Goal: Task Accomplishment & Management: Manage account settings

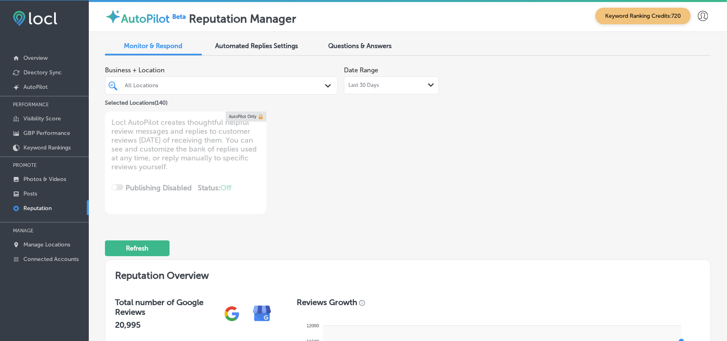
click at [265, 85] on div "All Locations" at bounding box center [225, 85] width 201 height 7
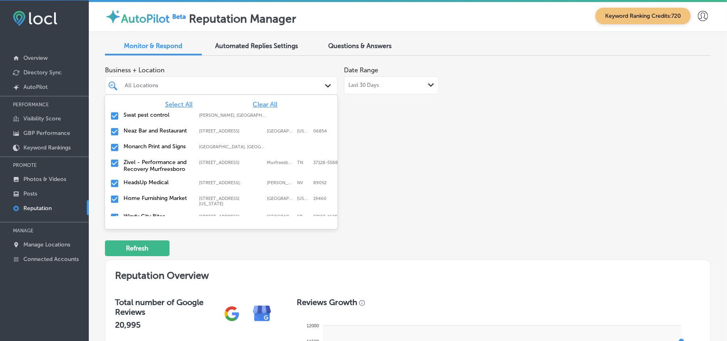
click at [260, 100] on span "Clear All" at bounding box center [265, 104] width 25 height 8
click at [168, 104] on span "Select All" at bounding box center [178, 104] width 27 height 8
click at [259, 103] on span "Clear All" at bounding box center [265, 104] width 25 height 8
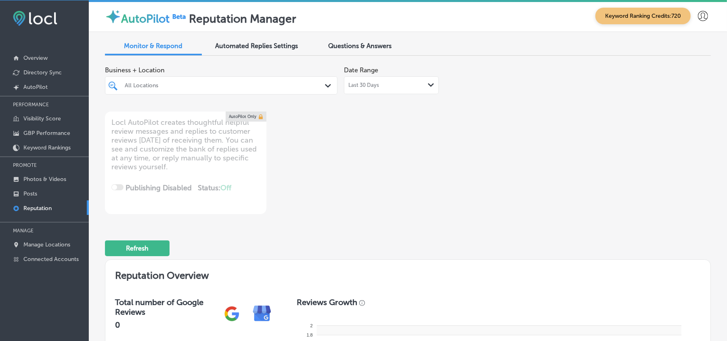
click at [37, 207] on p "Reputation" at bounding box center [37, 208] width 28 height 7
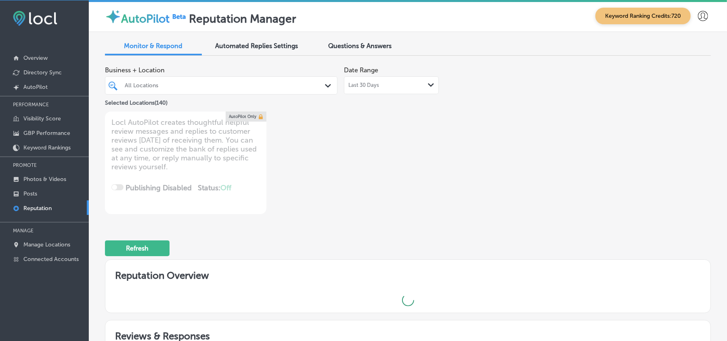
click at [203, 88] on div "All Locations" at bounding box center [225, 85] width 201 height 7
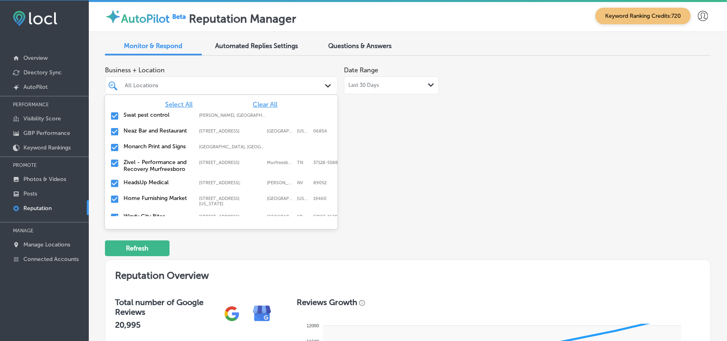
click at [264, 100] on span "Clear All" at bounding box center [265, 104] width 25 height 8
click at [111, 112] on input "checkbox" at bounding box center [115, 116] width 10 height 10
click at [115, 130] on input "checkbox" at bounding box center [115, 132] width 10 height 10
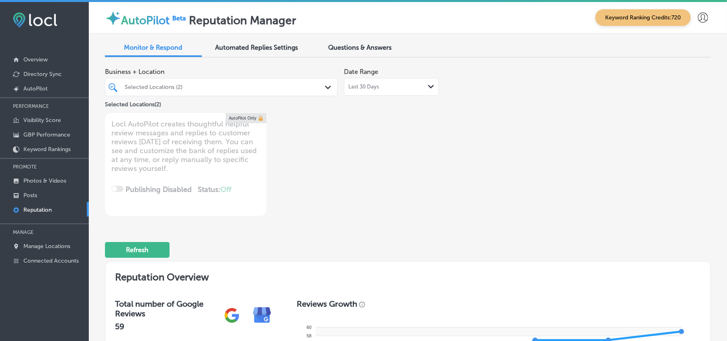
click at [276, 89] on div "Selected Locations (2)" at bounding box center [225, 87] width 201 height 7
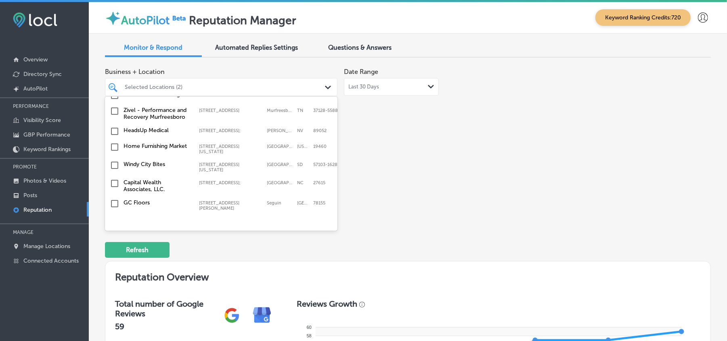
scroll to position [71, 0]
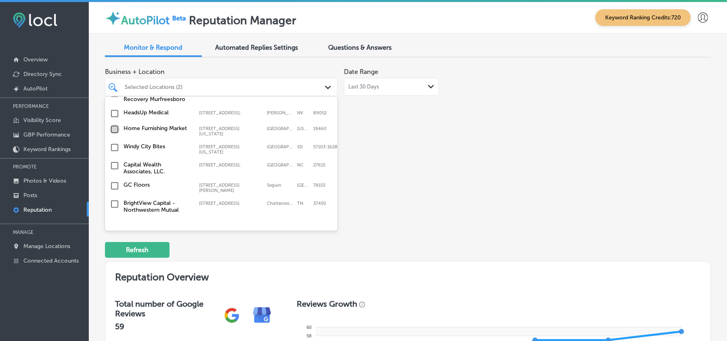
click at [113, 130] on input "checkbox" at bounding box center [115, 129] width 10 height 10
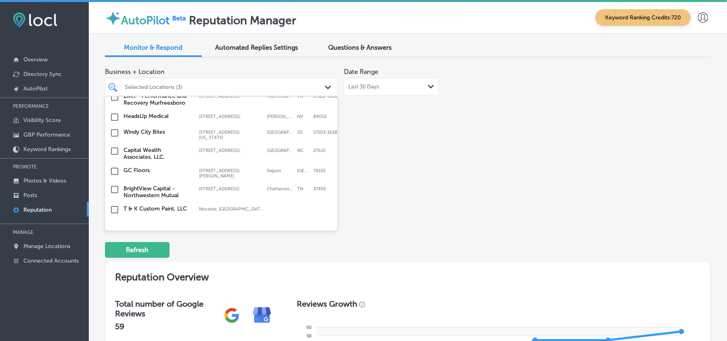
scroll to position [107, 0]
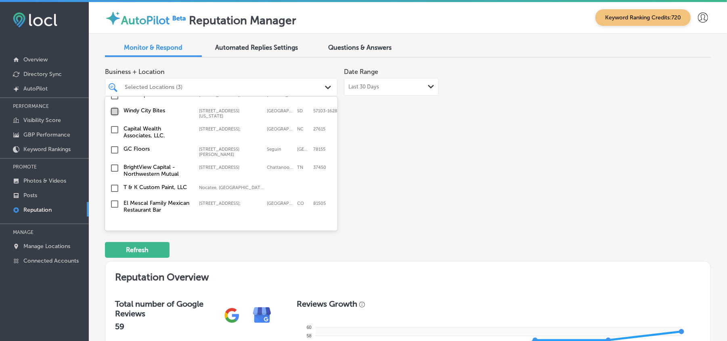
click at [113, 115] on input "checkbox" at bounding box center [115, 112] width 10 height 10
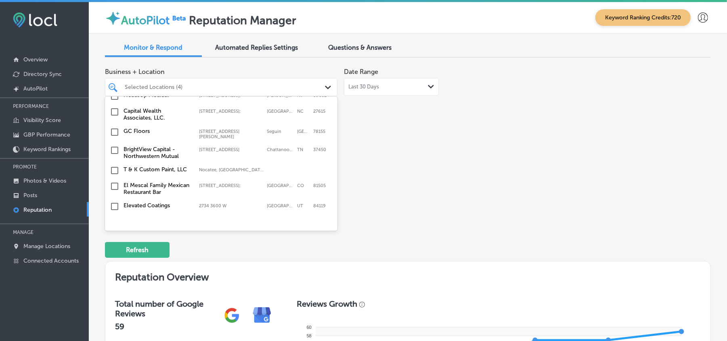
scroll to position [144, 0]
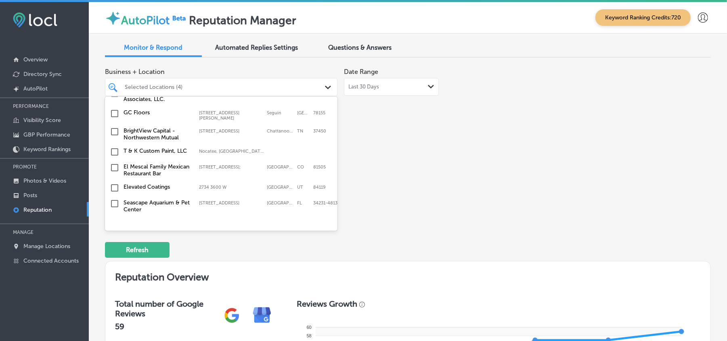
click at [115, 127] on input "checkbox" at bounding box center [115, 132] width 10 height 10
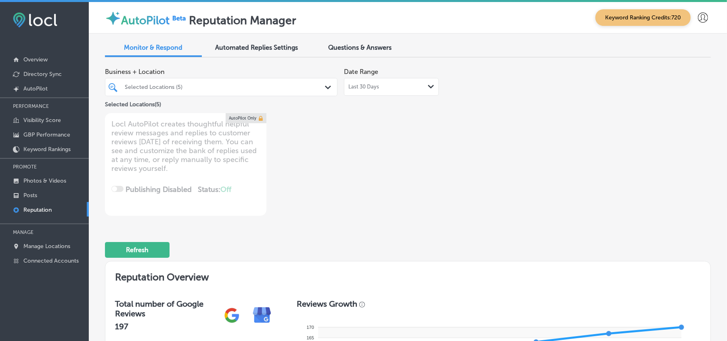
click at [238, 78] on div "Selected Locations (5) Path Created with Sketch." at bounding box center [221, 87] width 232 height 18
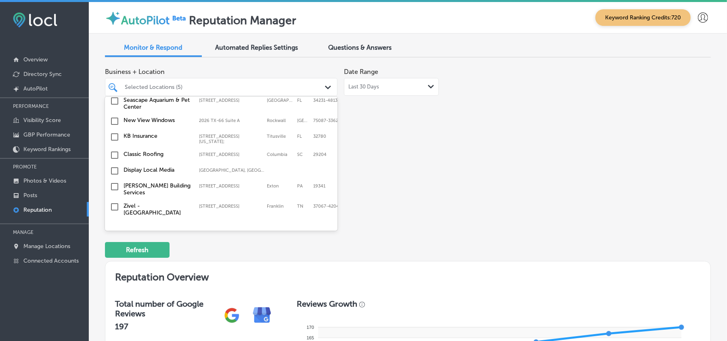
scroll to position [251, 0]
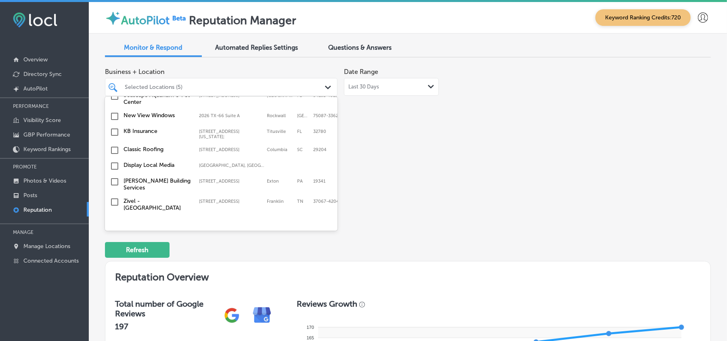
click at [112, 130] on input "checkbox" at bounding box center [115, 132] width 10 height 10
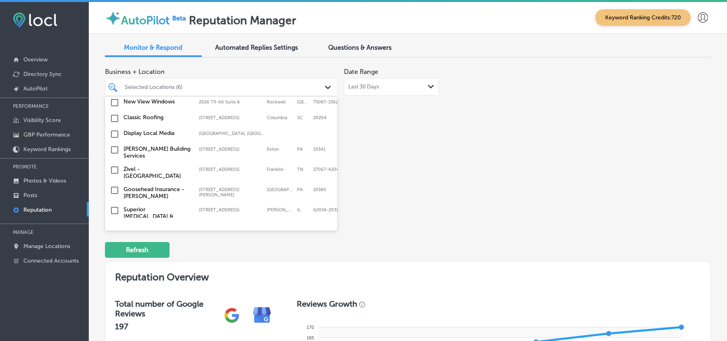
scroll to position [286, 0]
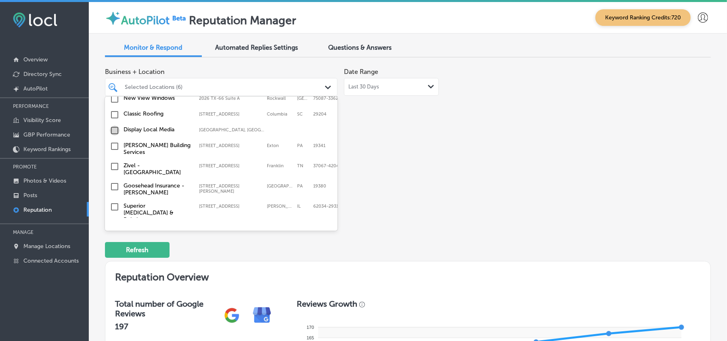
click at [114, 128] on input "checkbox" at bounding box center [115, 130] width 10 height 10
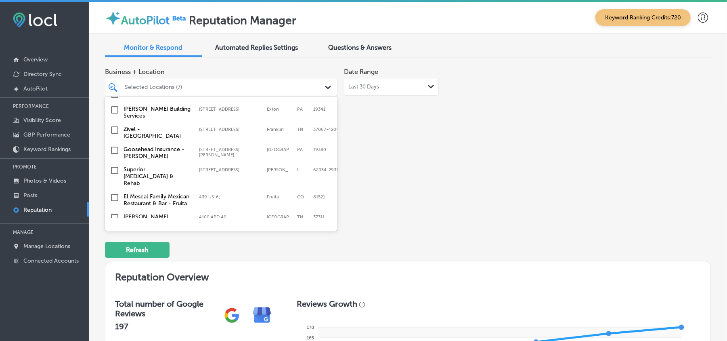
scroll to position [341, 0]
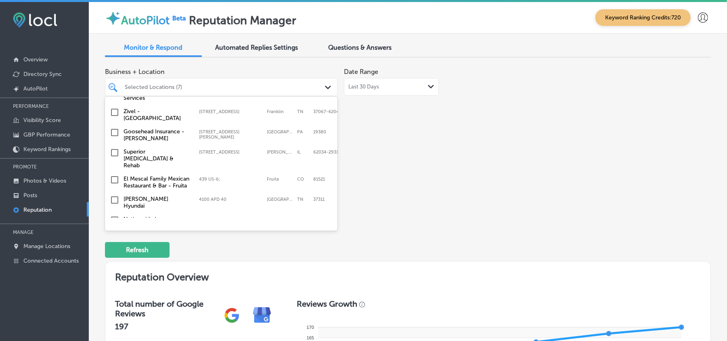
click at [113, 132] on input "checkbox" at bounding box center [115, 133] width 10 height 10
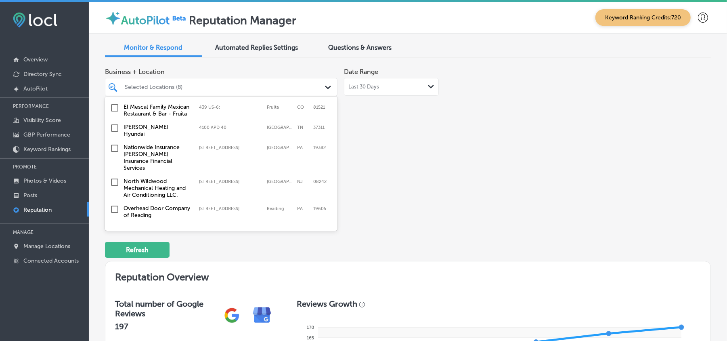
scroll to position [430, 0]
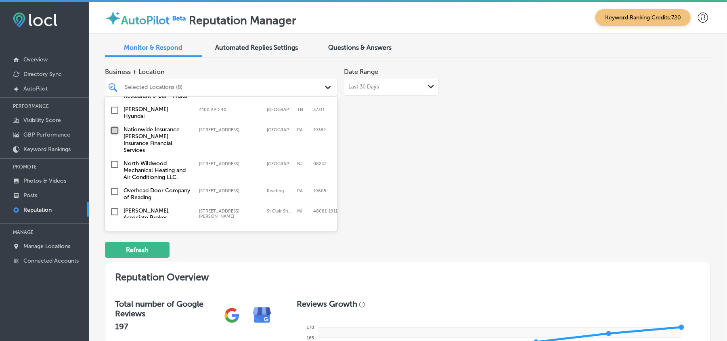
click at [113, 125] on input "checkbox" at bounding box center [115, 130] width 10 height 10
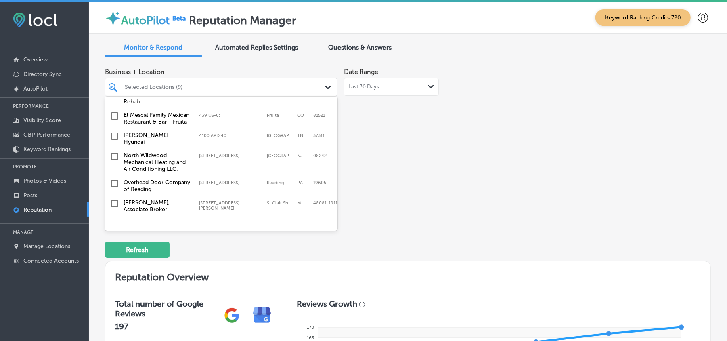
scroll to position [448, 0]
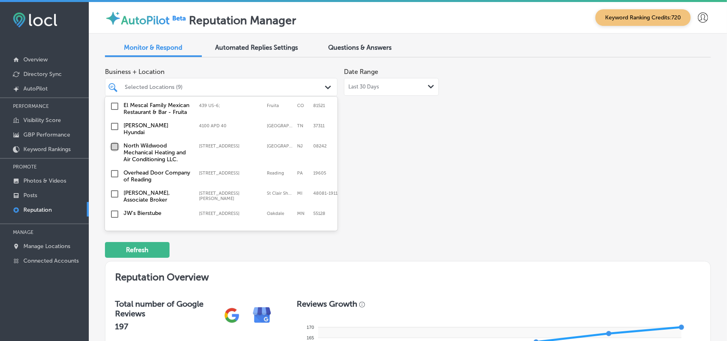
click at [115, 142] on input "checkbox" at bounding box center [115, 147] width 10 height 10
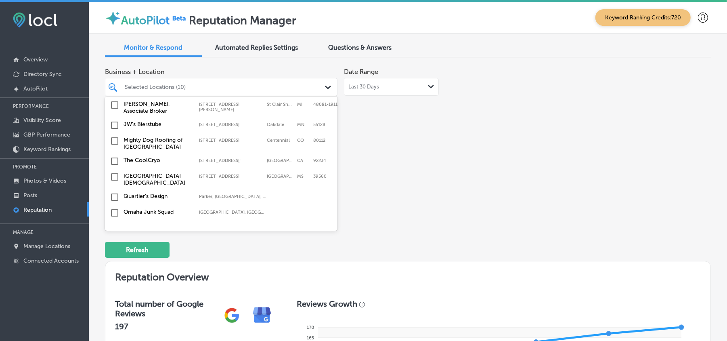
scroll to position [538, 0]
click at [113, 119] on input "checkbox" at bounding box center [115, 124] width 10 height 10
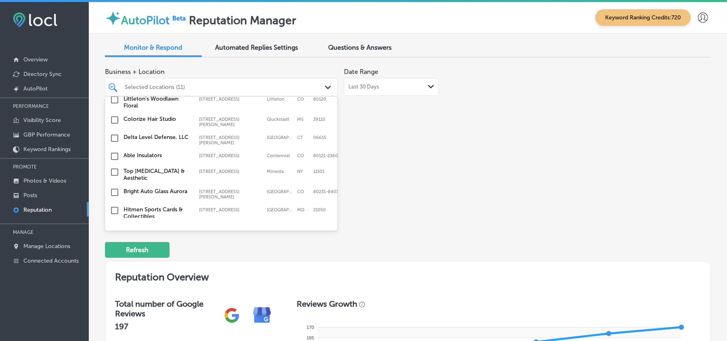
scroll to position [681, 0]
click at [112, 151] on input "checkbox" at bounding box center [115, 156] width 10 height 10
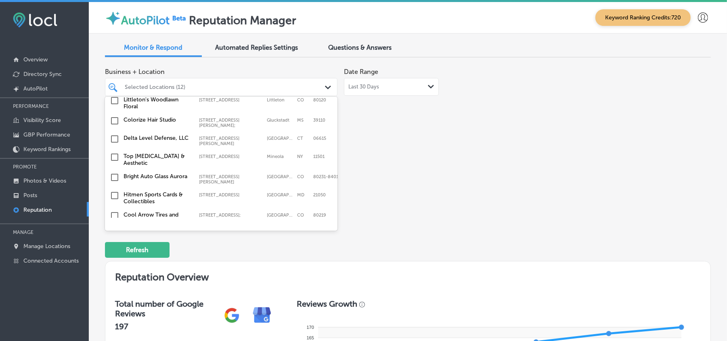
scroll to position [699, 0]
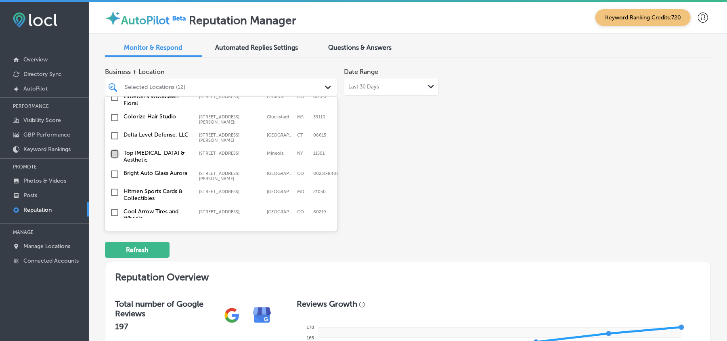
click at [113, 149] on input "checkbox" at bounding box center [115, 154] width 10 height 10
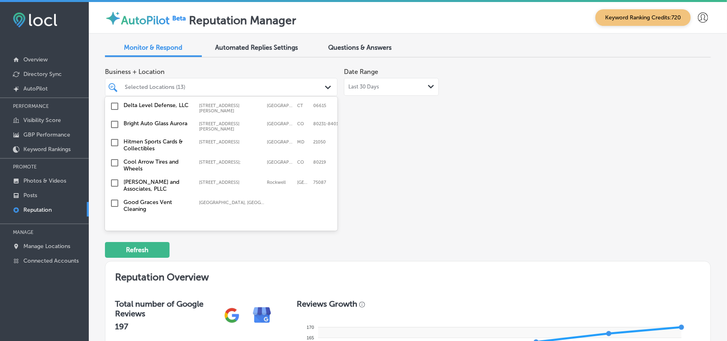
scroll to position [753, 0]
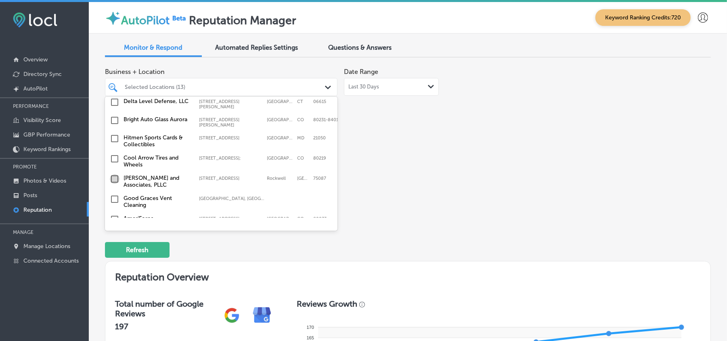
click at [112, 174] on input "checkbox" at bounding box center [115, 179] width 10 height 10
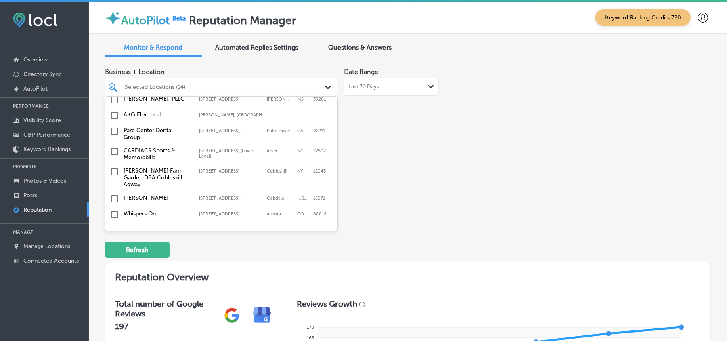
scroll to position [2490, 0]
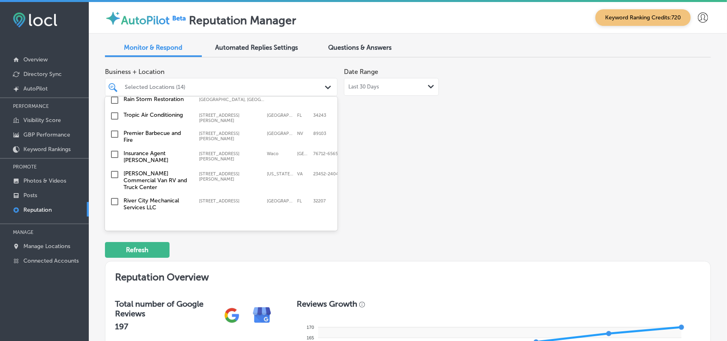
click at [116, 217] on input "checkbox" at bounding box center [115, 222] width 10 height 10
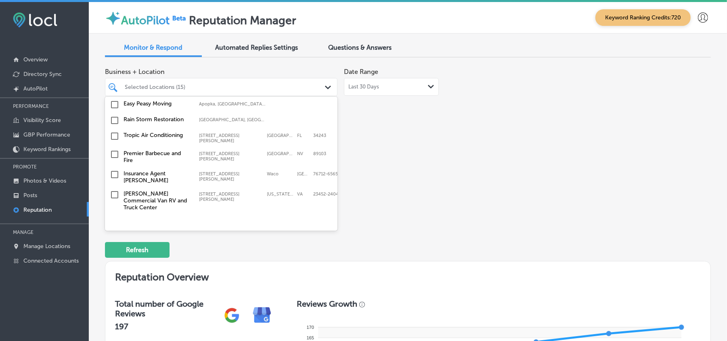
click at [115, 217] on input "checkbox" at bounding box center [115, 222] width 10 height 10
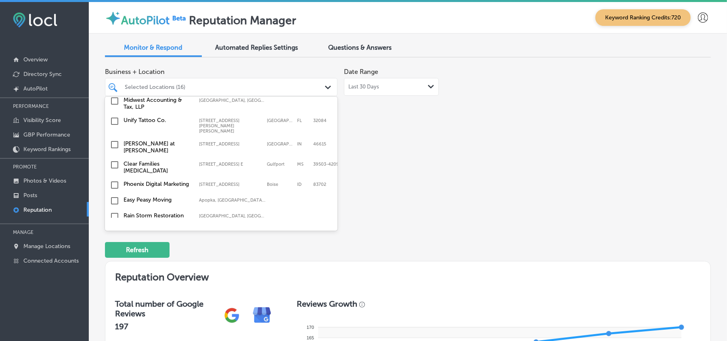
scroll to position [2400, 0]
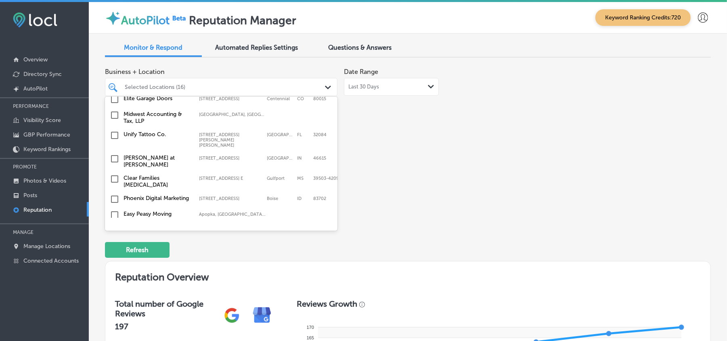
click at [112, 210] on input "checkbox" at bounding box center [115, 215] width 10 height 10
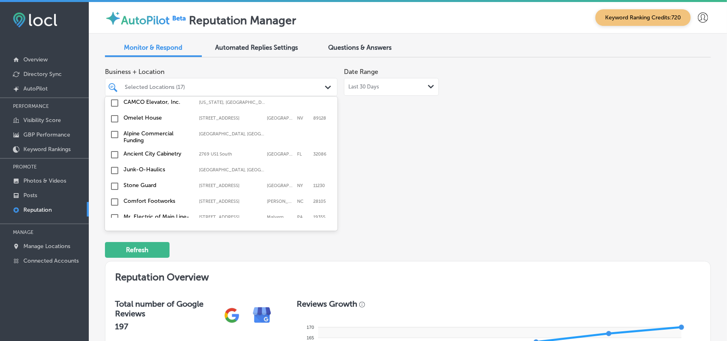
scroll to position [2203, 0]
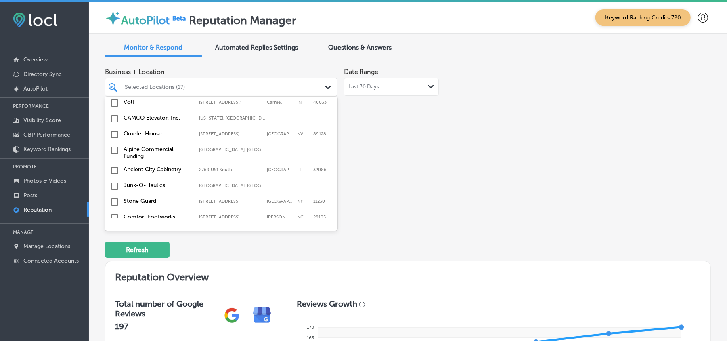
click at [113, 249] on input "checkbox" at bounding box center [115, 254] width 10 height 10
click at [113, 215] on input "checkbox" at bounding box center [115, 220] width 10 height 10
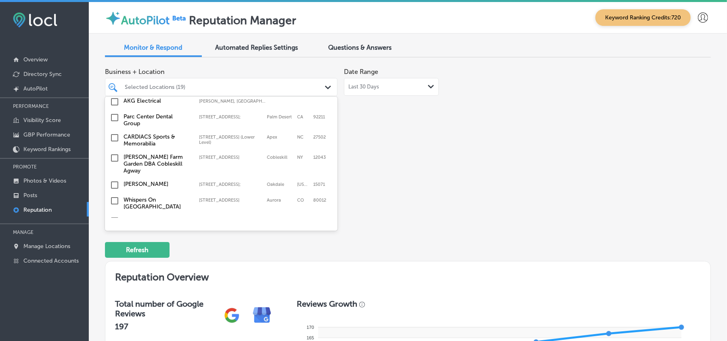
scroll to position [1916, 0]
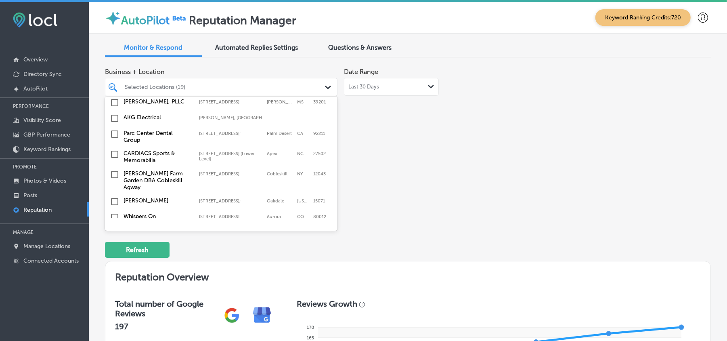
click at [113, 232] on input "checkbox" at bounding box center [115, 237] width 10 height 10
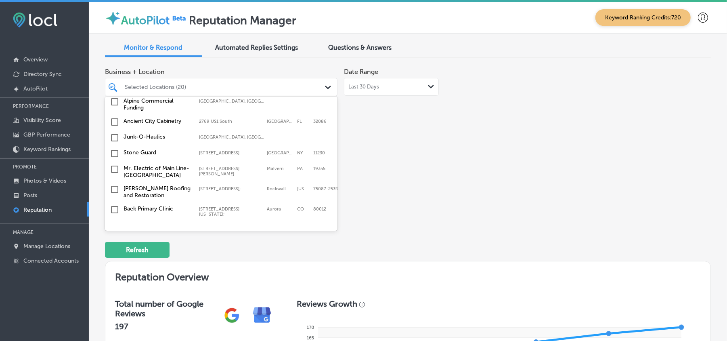
scroll to position [2275, 0]
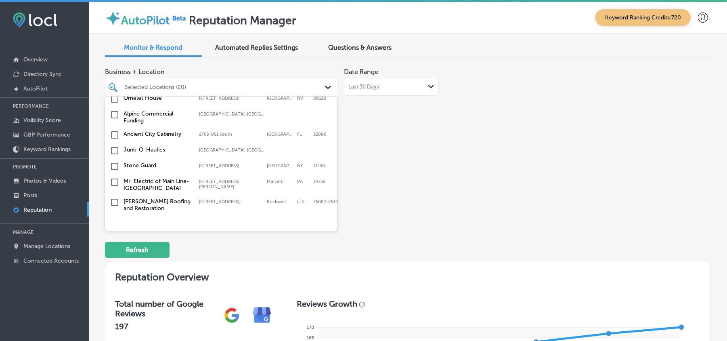
click at [115, 236] on input "checkbox" at bounding box center [115, 241] width 10 height 10
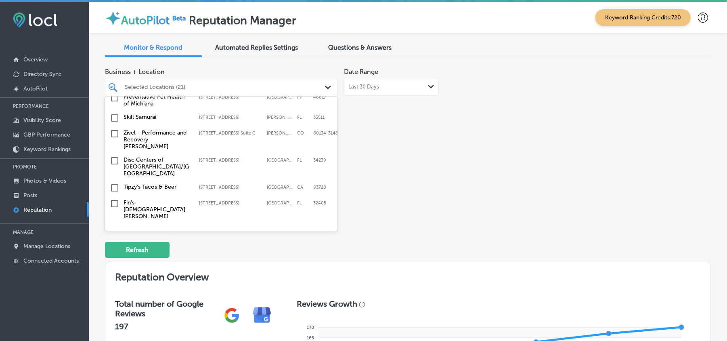
scroll to position [1504, 0]
click at [115, 199] on input "checkbox" at bounding box center [115, 204] width 10 height 10
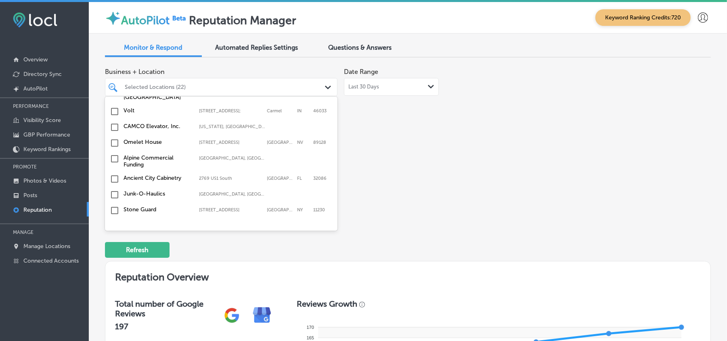
scroll to position [2239, 0]
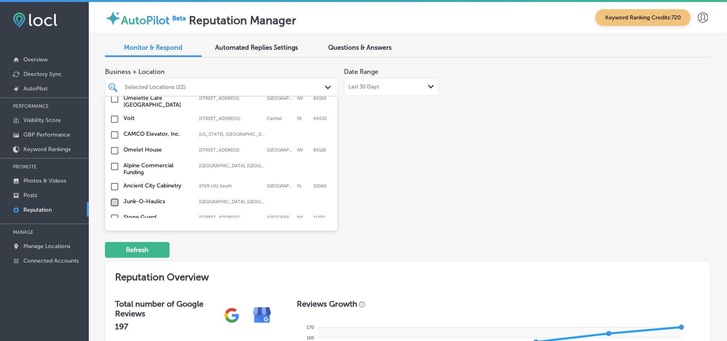
click at [115, 197] on input "checkbox" at bounding box center [115, 202] width 10 height 10
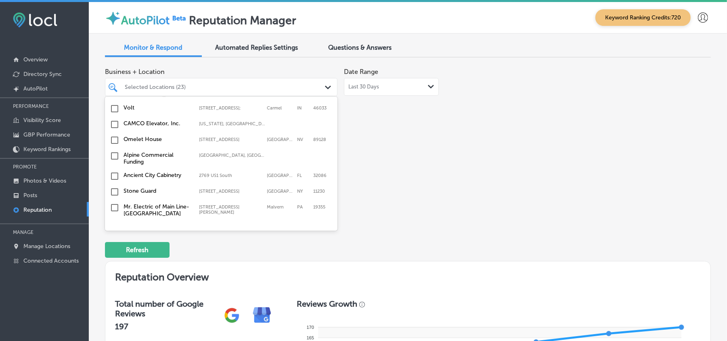
scroll to position [2257, 0]
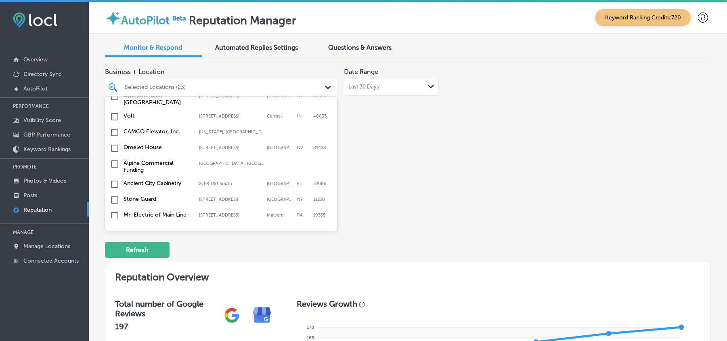
click at [115, 251] on input "checkbox" at bounding box center [115, 256] width 10 height 10
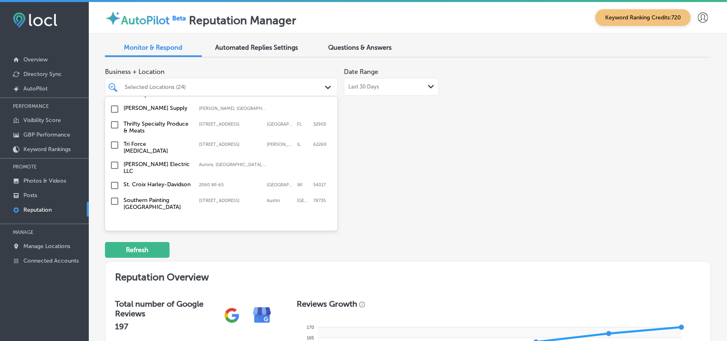
scroll to position [1108, 0]
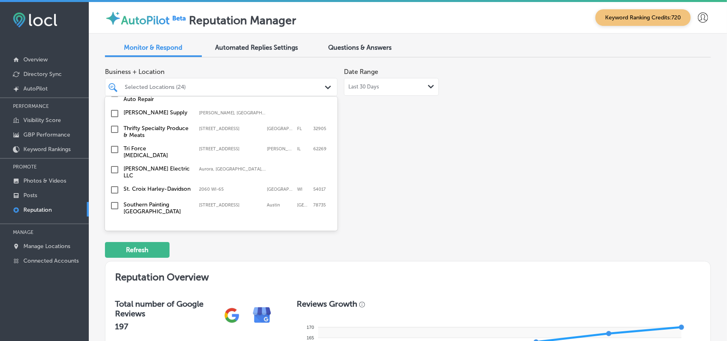
click at [115, 124] on input "checkbox" at bounding box center [115, 129] width 10 height 10
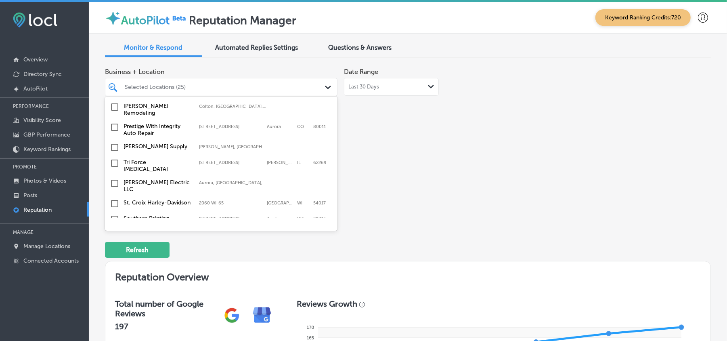
scroll to position [1126, 0]
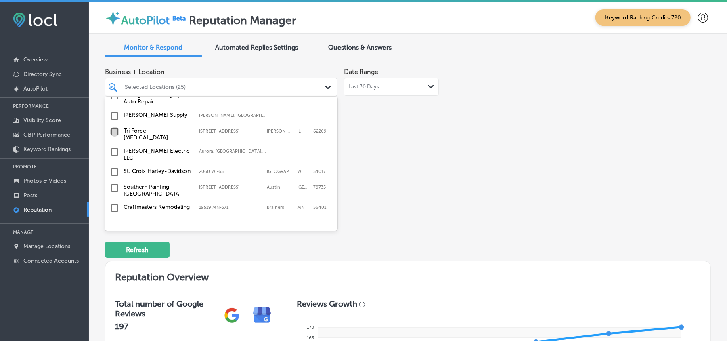
click at [113, 127] on input "checkbox" at bounding box center [115, 132] width 10 height 10
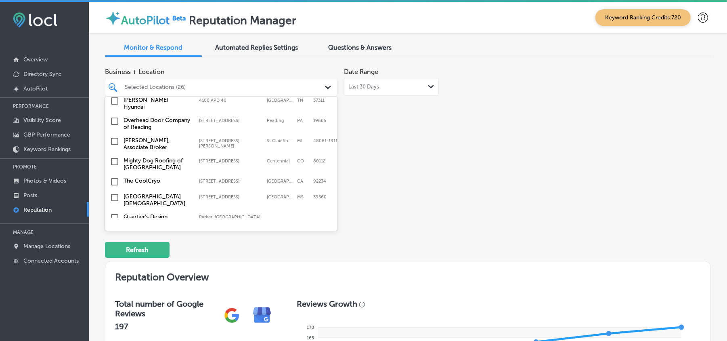
scroll to position [809, 0]
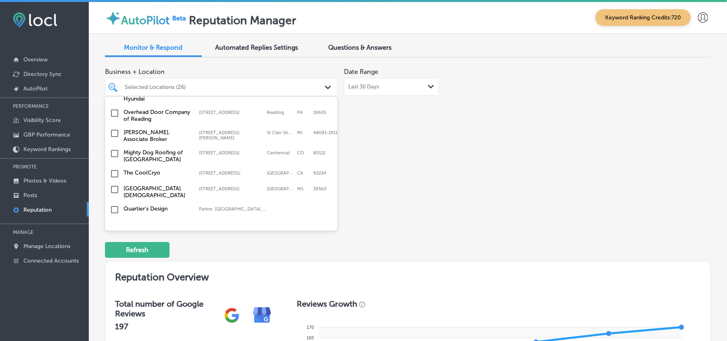
click at [113, 148] on input "checkbox" at bounding box center [115, 153] width 10 height 10
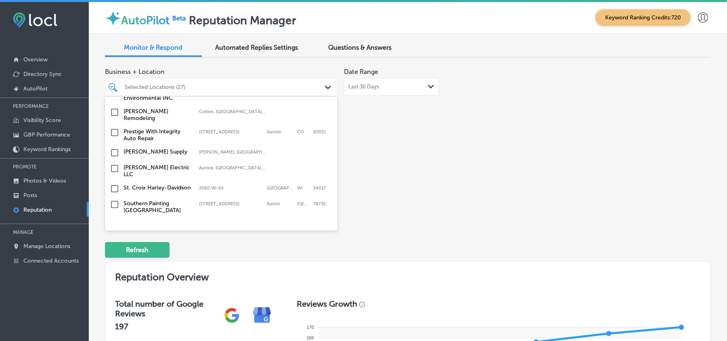
scroll to position [1112, 0]
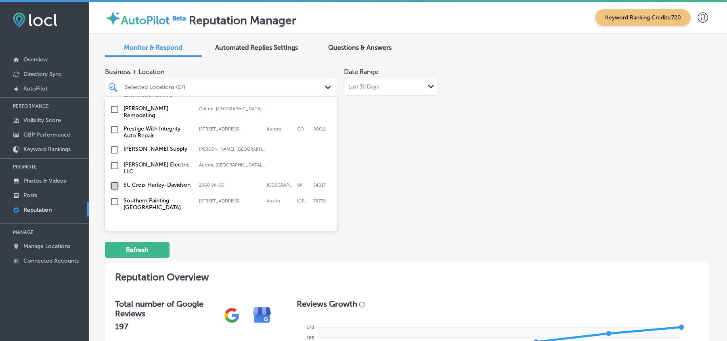
click at [112, 181] on input "checkbox" at bounding box center [115, 186] width 10 height 10
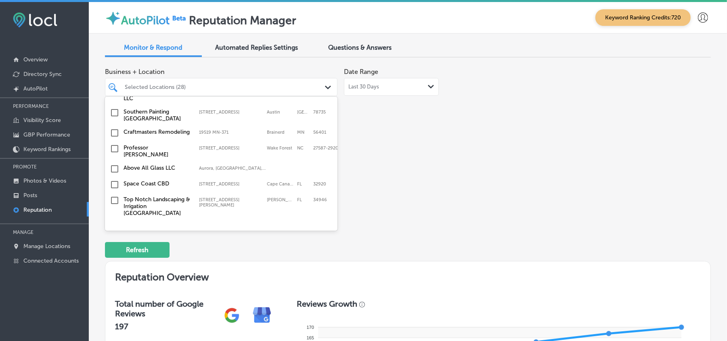
scroll to position [1201, 0]
click at [113, 128] on input "checkbox" at bounding box center [115, 133] width 10 height 10
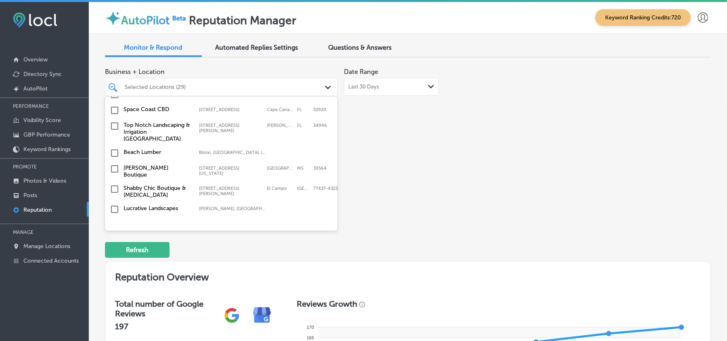
scroll to position [1237, 0]
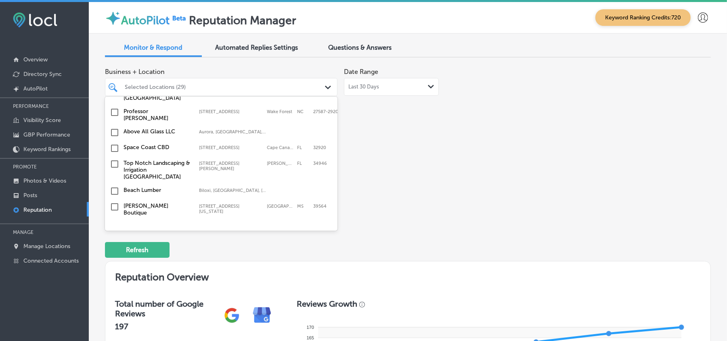
click at [113, 159] on input "checkbox" at bounding box center [115, 164] width 10 height 10
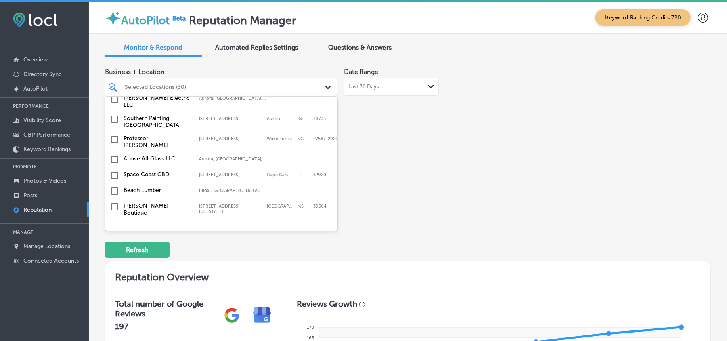
click at [113, 134] on input "checkbox" at bounding box center [115, 139] width 10 height 10
click at [111, 170] on input "checkbox" at bounding box center [115, 175] width 10 height 10
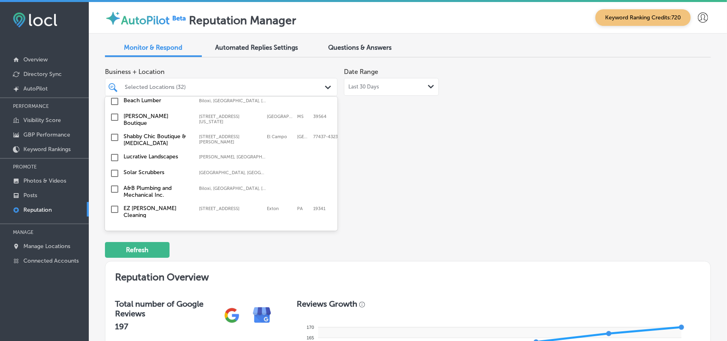
scroll to position [1327, 0]
click at [114, 184] on input "checkbox" at bounding box center [115, 189] width 10 height 10
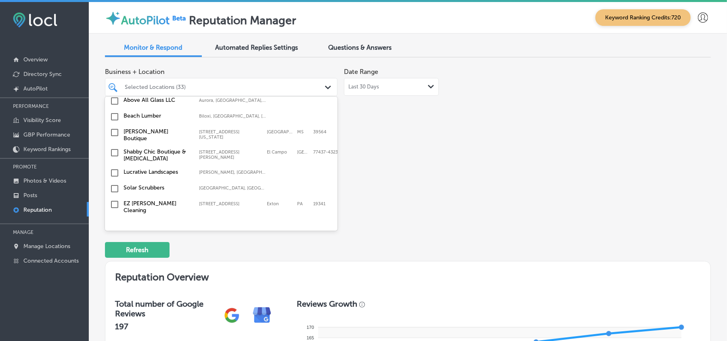
scroll to position [1345, 0]
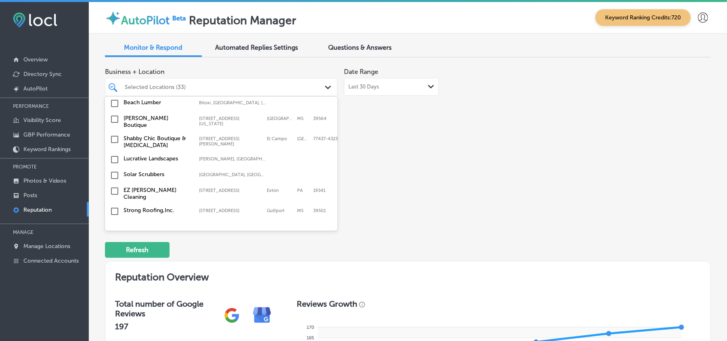
click at [115, 186] on input "checkbox" at bounding box center [115, 191] width 10 height 10
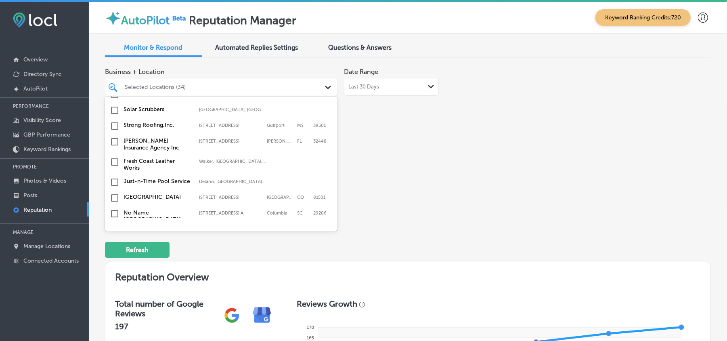
scroll to position [1453, 0]
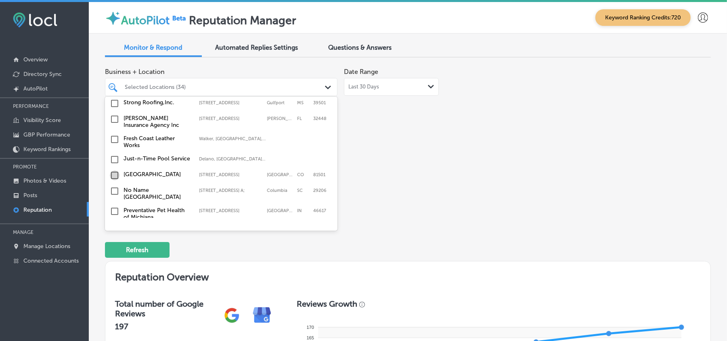
click at [112, 170] on input "checkbox" at bounding box center [115, 175] width 10 height 10
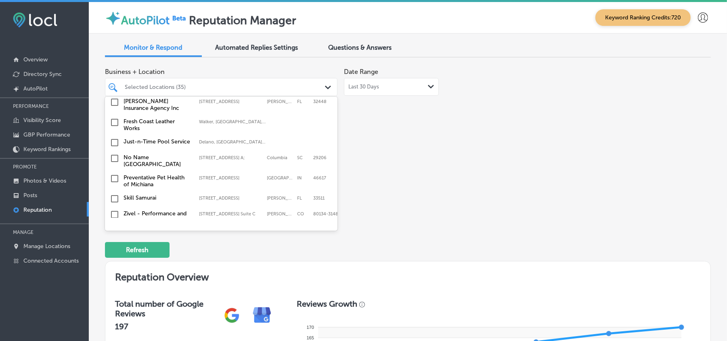
scroll to position [1488, 0]
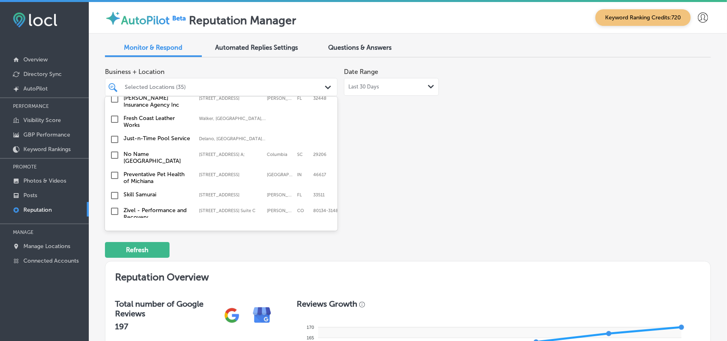
click at [115, 134] on input "checkbox" at bounding box center [115, 139] width 10 height 10
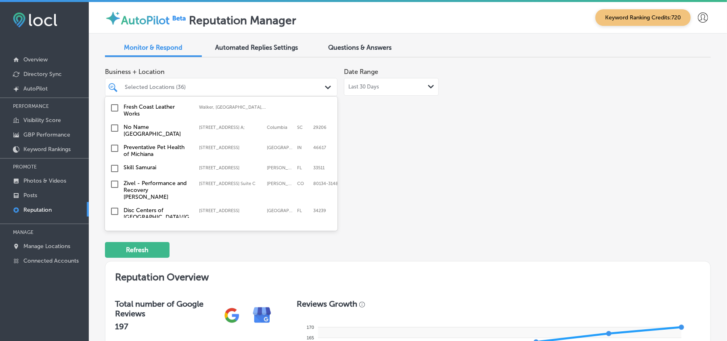
scroll to position [1524, 0]
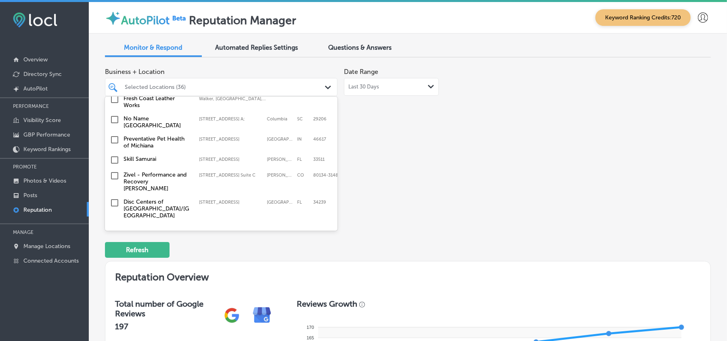
click at [115, 155] on input "checkbox" at bounding box center [115, 160] width 10 height 10
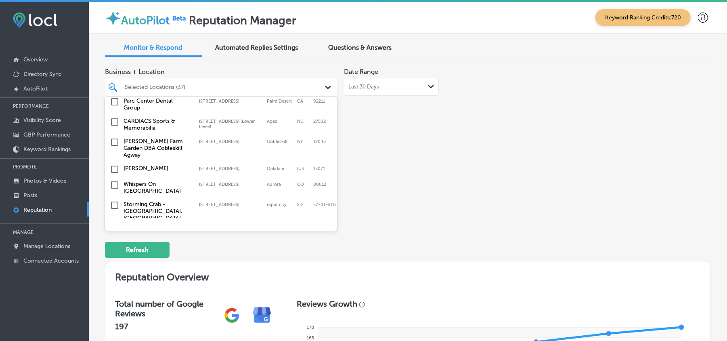
scroll to position [2026, 0]
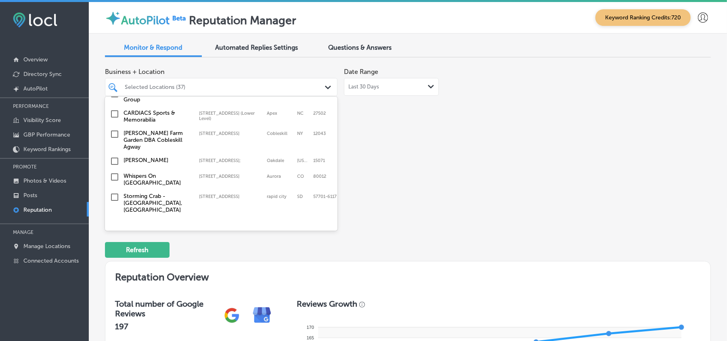
click at [116, 172] on input "checkbox" at bounding box center [115, 177] width 10 height 10
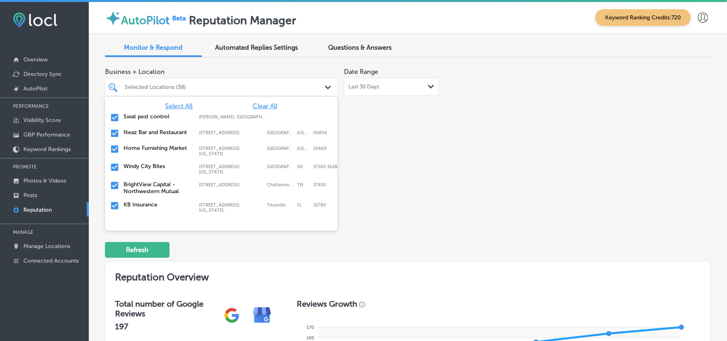
click at [385, 142] on div "Business + Location option [STREET_ADDRESS]. option [STREET_ADDRESS]. 141 resul…" at bounding box center [287, 140] width 364 height 152
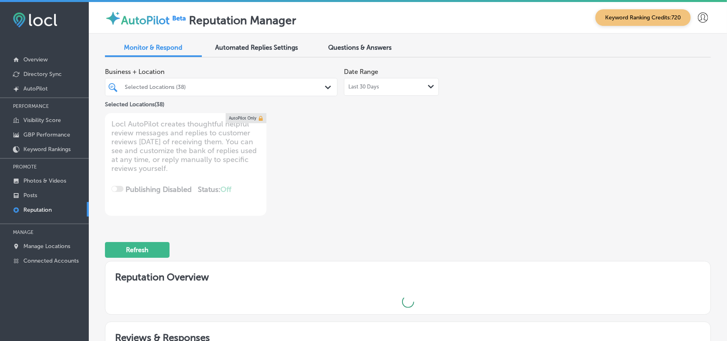
click at [454, 196] on div "Business + Location Selected Locations (38) Path Created with Sketch. Selected …" at bounding box center [287, 140] width 364 height 152
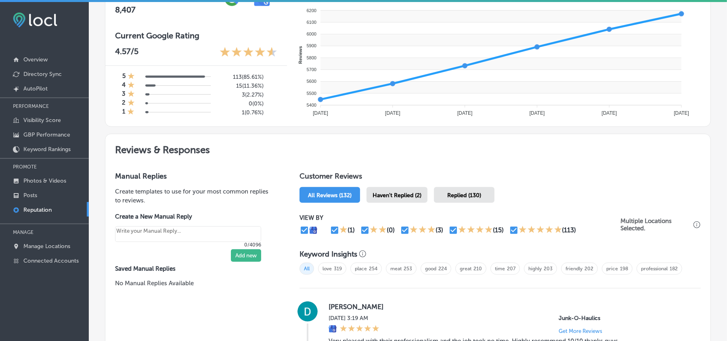
scroll to position [323, 0]
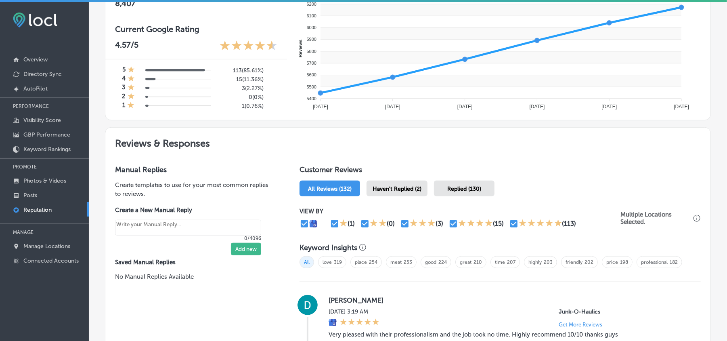
click at [399, 183] on div "Haven't Replied (2)" at bounding box center [396, 188] width 61 height 16
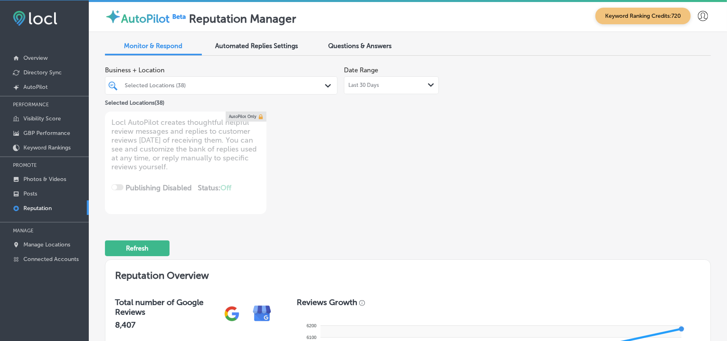
click at [383, 70] on div "Date Range Last 30 Days Path Created with Sketch." at bounding box center [391, 78] width 95 height 32
click at [383, 73] on div "Date Range Last 30 Days Path Created with Sketch." at bounding box center [391, 78] width 95 height 32
click at [384, 78] on div "Last 30 Days Path Created with Sketch." at bounding box center [391, 85] width 95 height 18
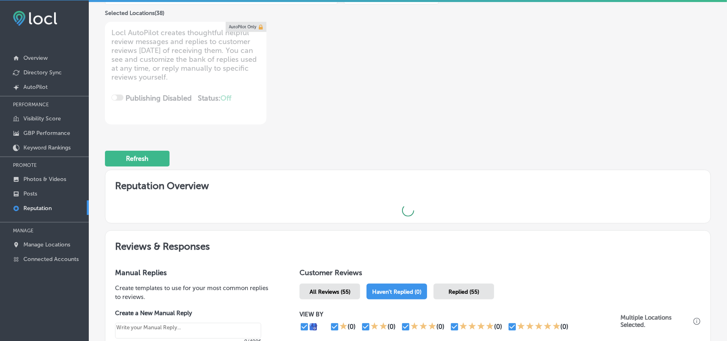
type textarea "x"
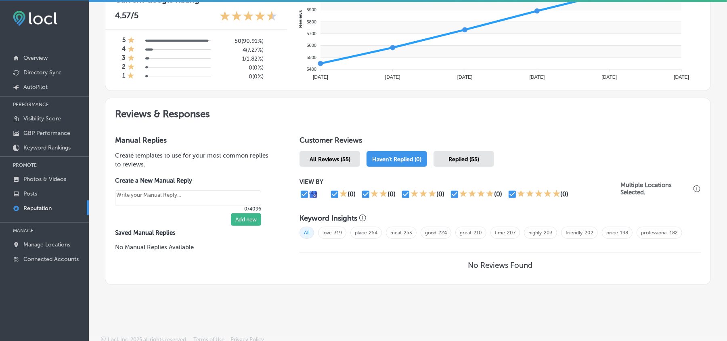
scroll to position [360, 0]
